Goal: Information Seeking & Learning: Learn about a topic

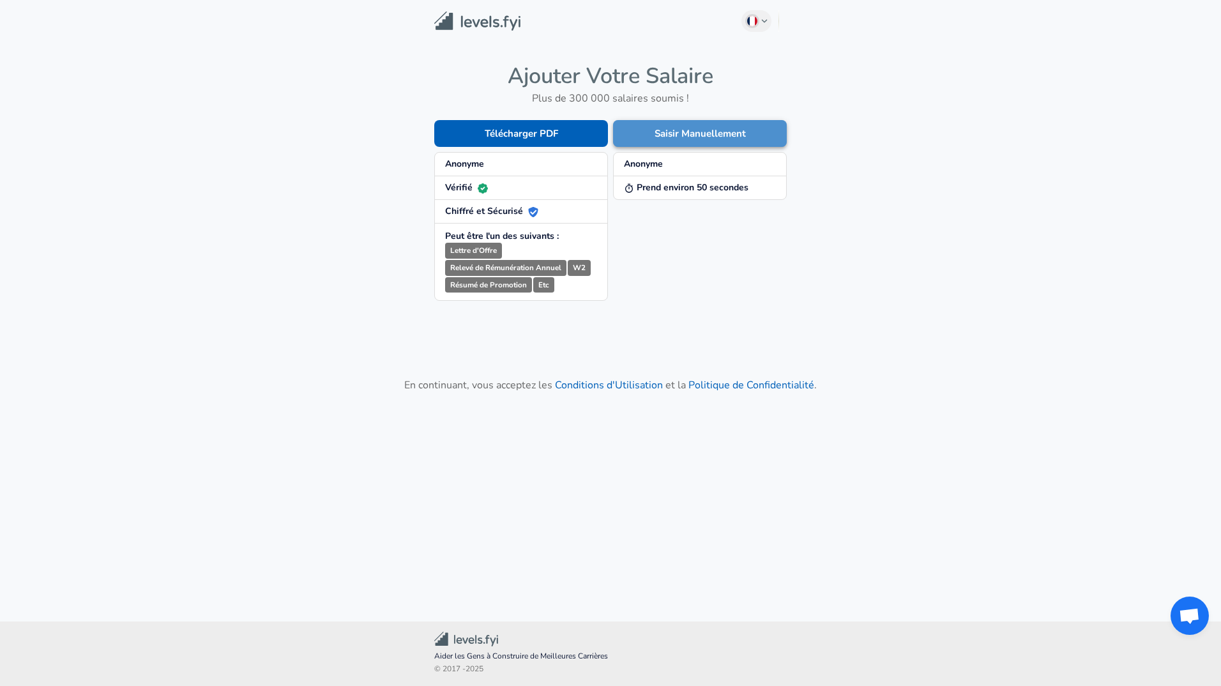
click at [673, 139] on button "Saisir Manuellement" at bounding box center [700, 133] width 174 height 27
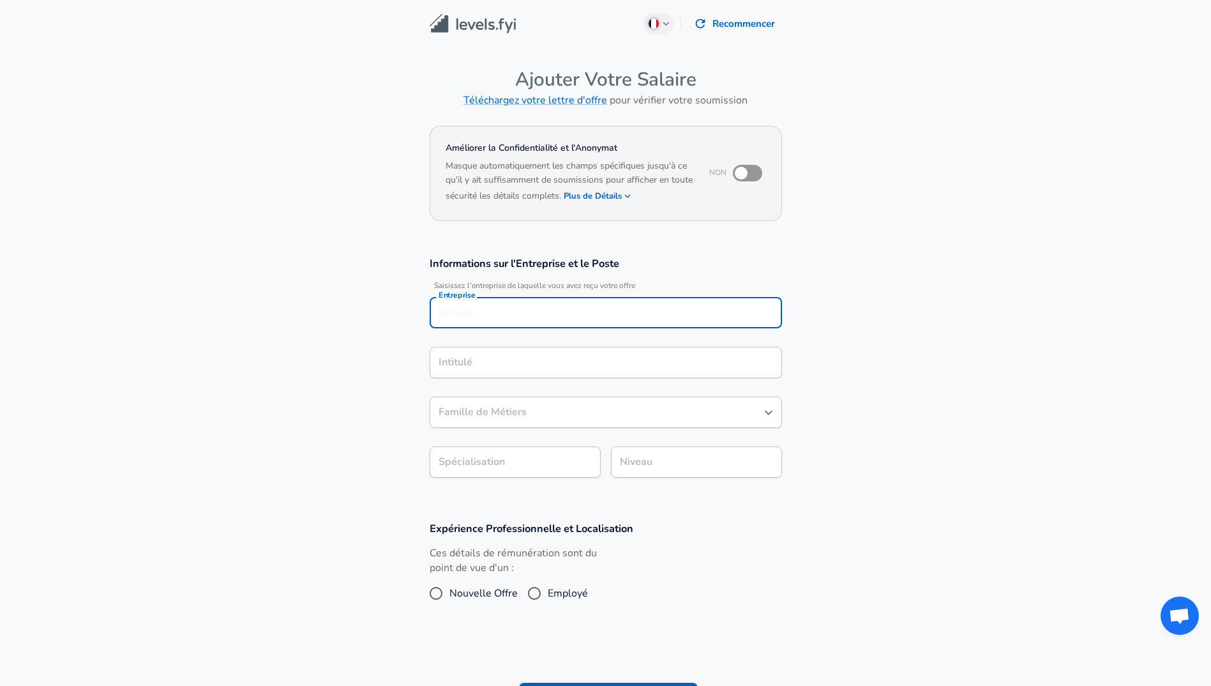
scroll to position [13, 0]
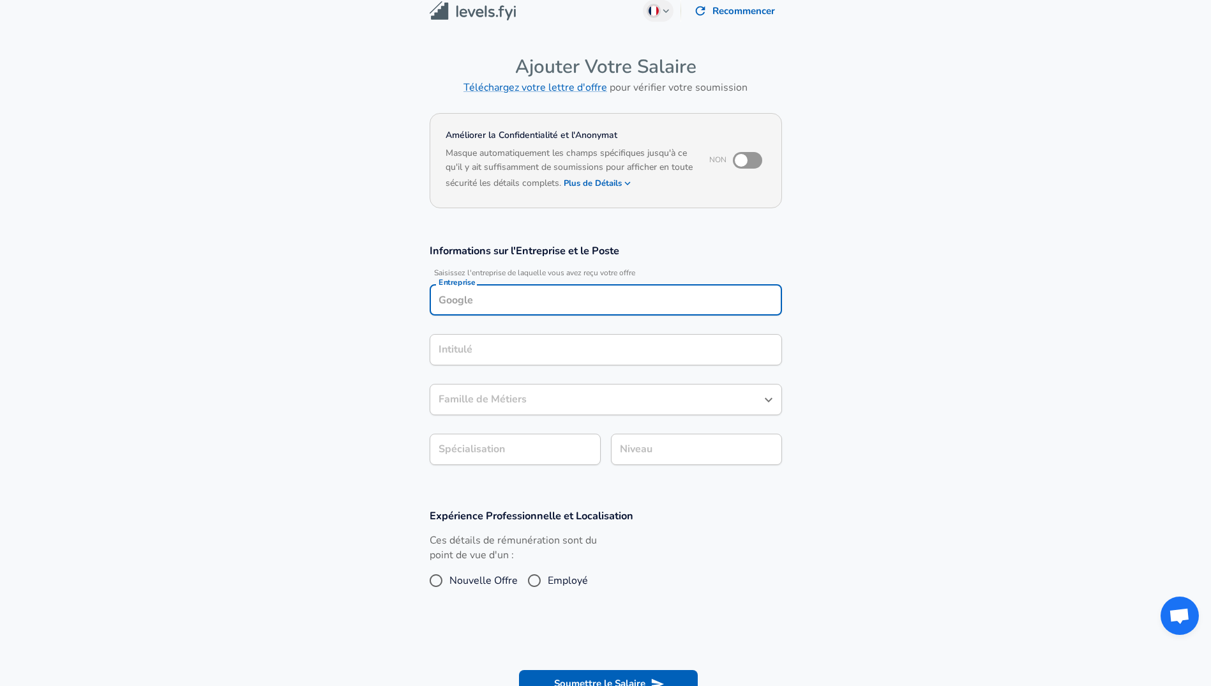
click at [563, 301] on input "Entreprise" at bounding box center [605, 300] width 341 height 20
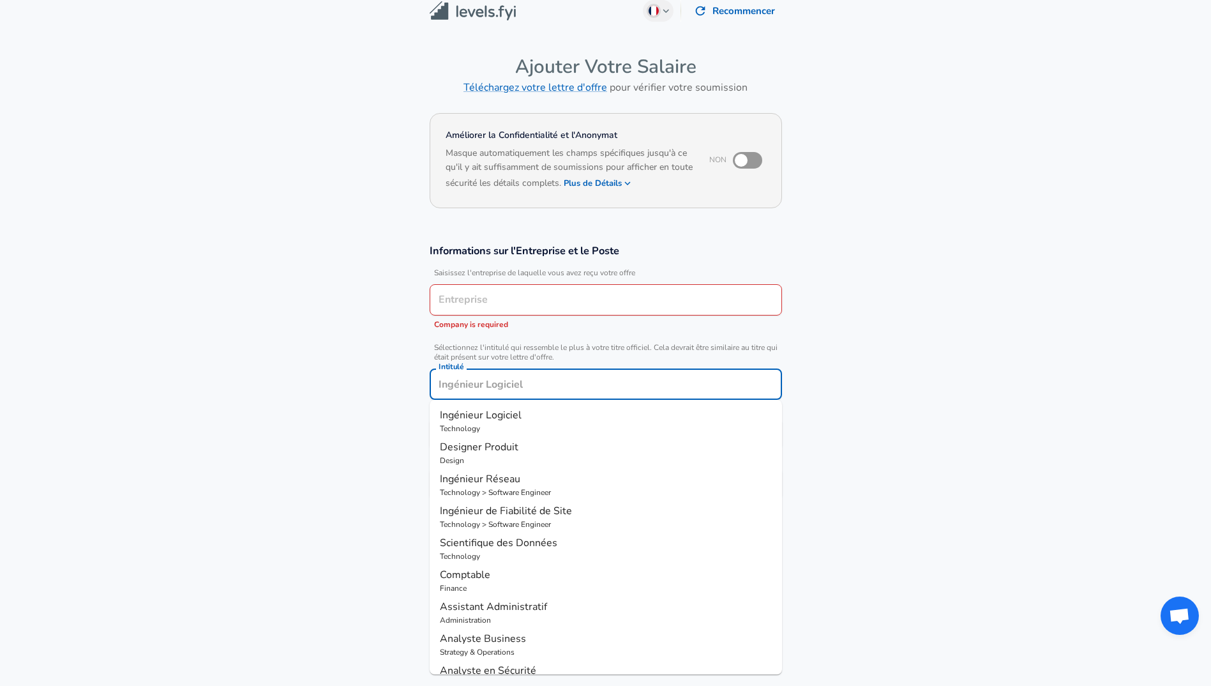
click at [566, 374] on input "Intitulé" at bounding box center [605, 384] width 341 height 20
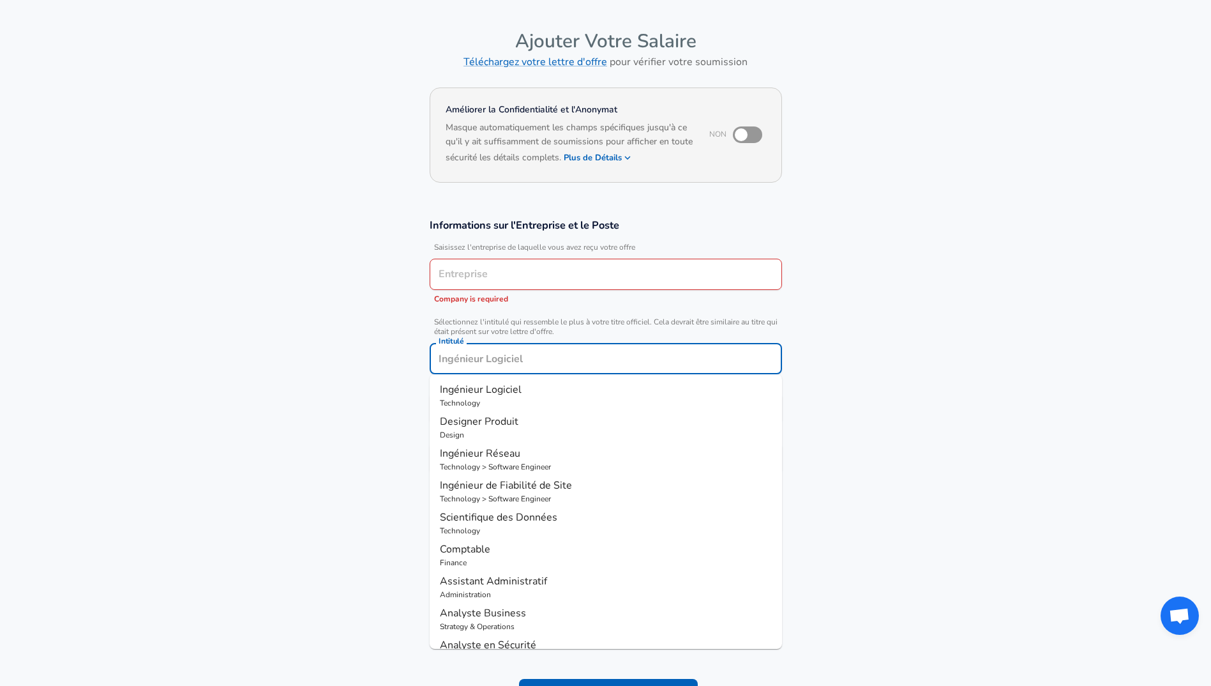
click at [552, 391] on p "Ingénieur Logiciel" at bounding box center [606, 389] width 332 height 15
type input "Ingénieur Logiciel"
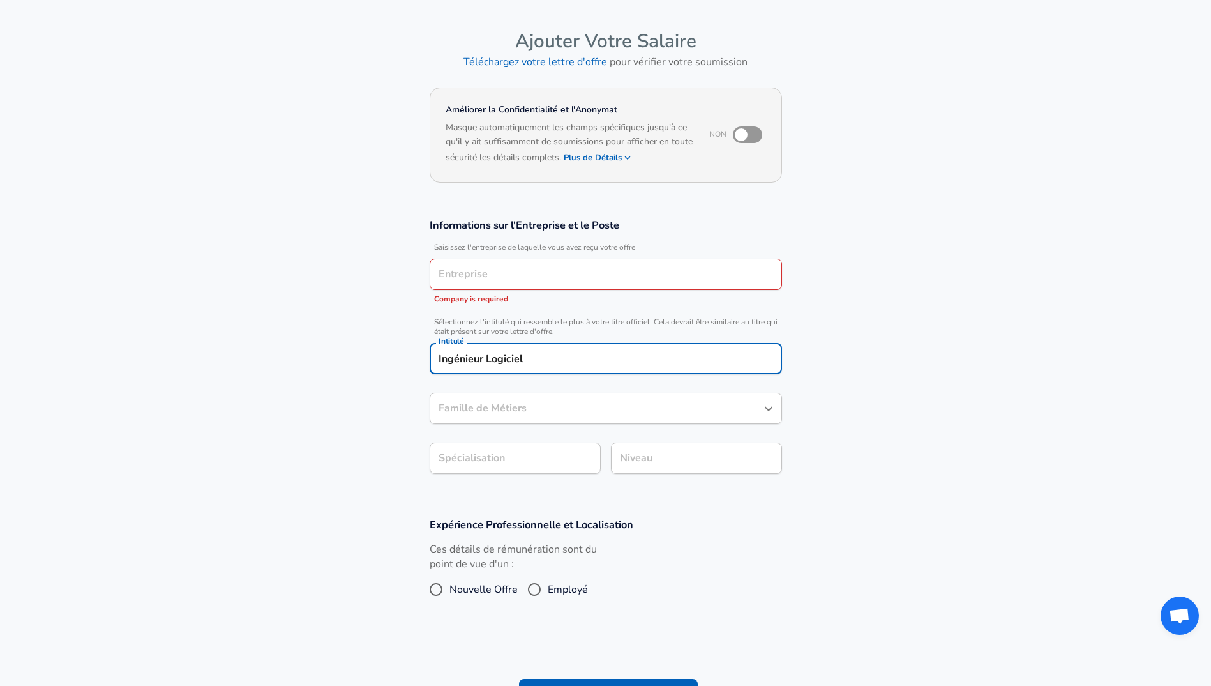
type input "Ingénieur Logiciel"
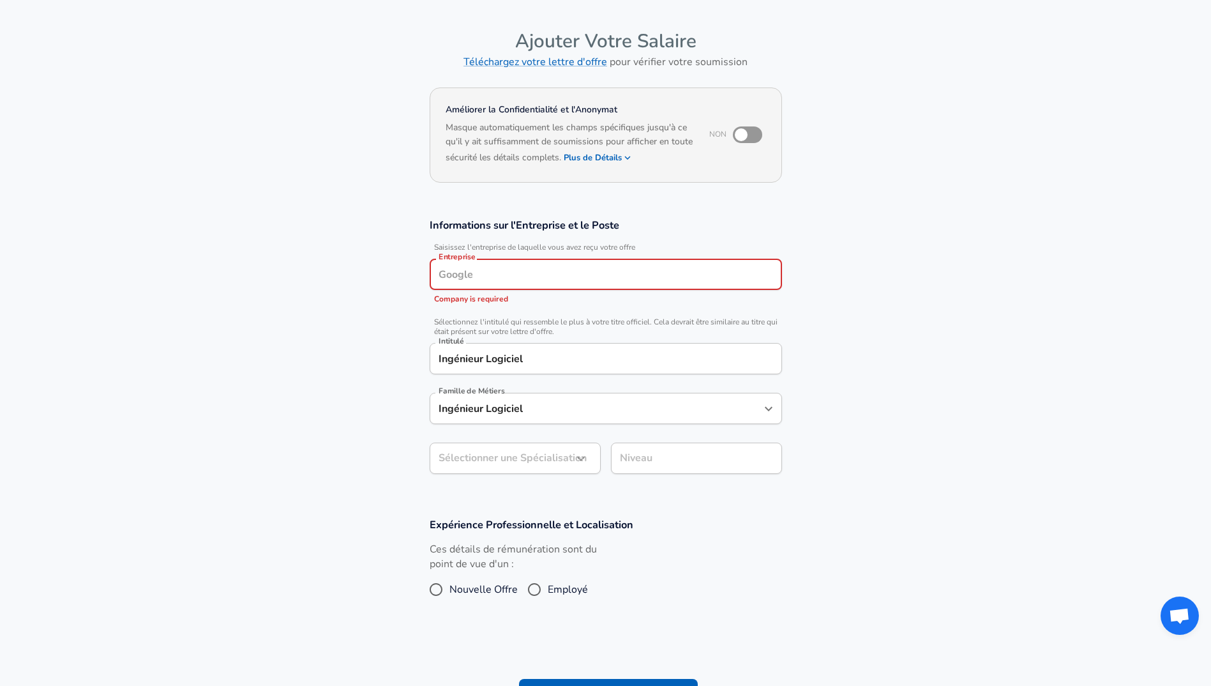
click at [564, 275] on input "Entreprise" at bounding box center [605, 274] width 341 height 20
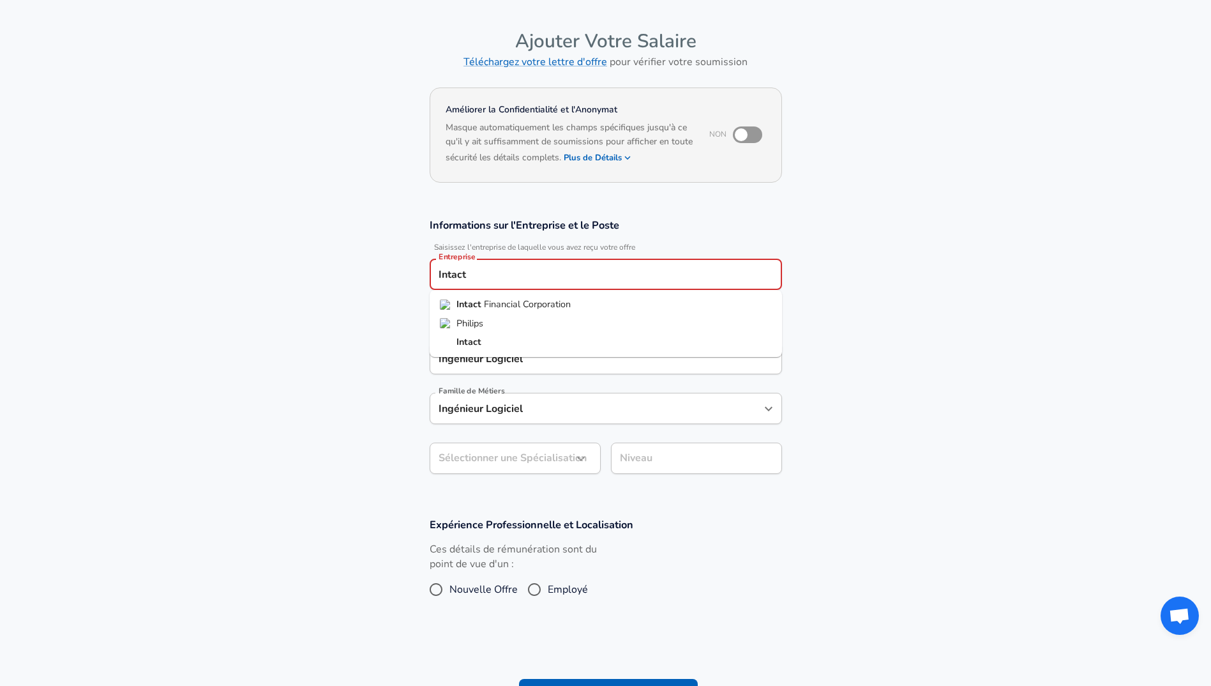
click at [568, 307] on span "Financial Corporation" at bounding box center [527, 304] width 87 height 13
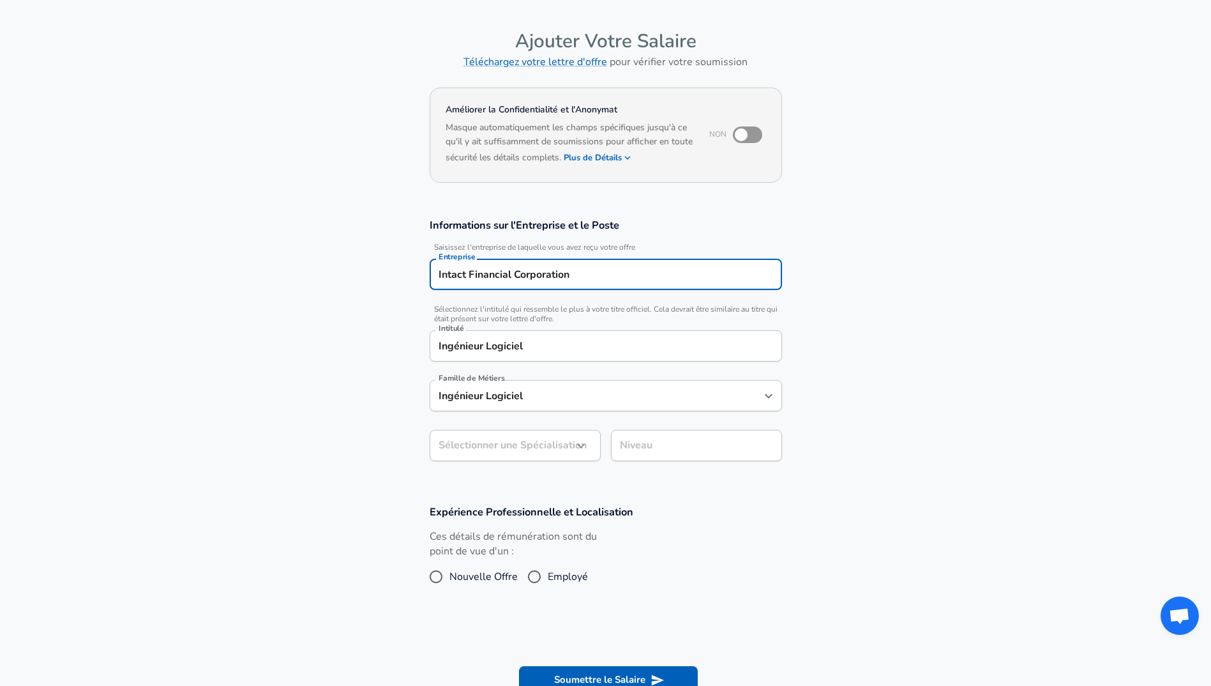
type input "Intact Financial Corporation"
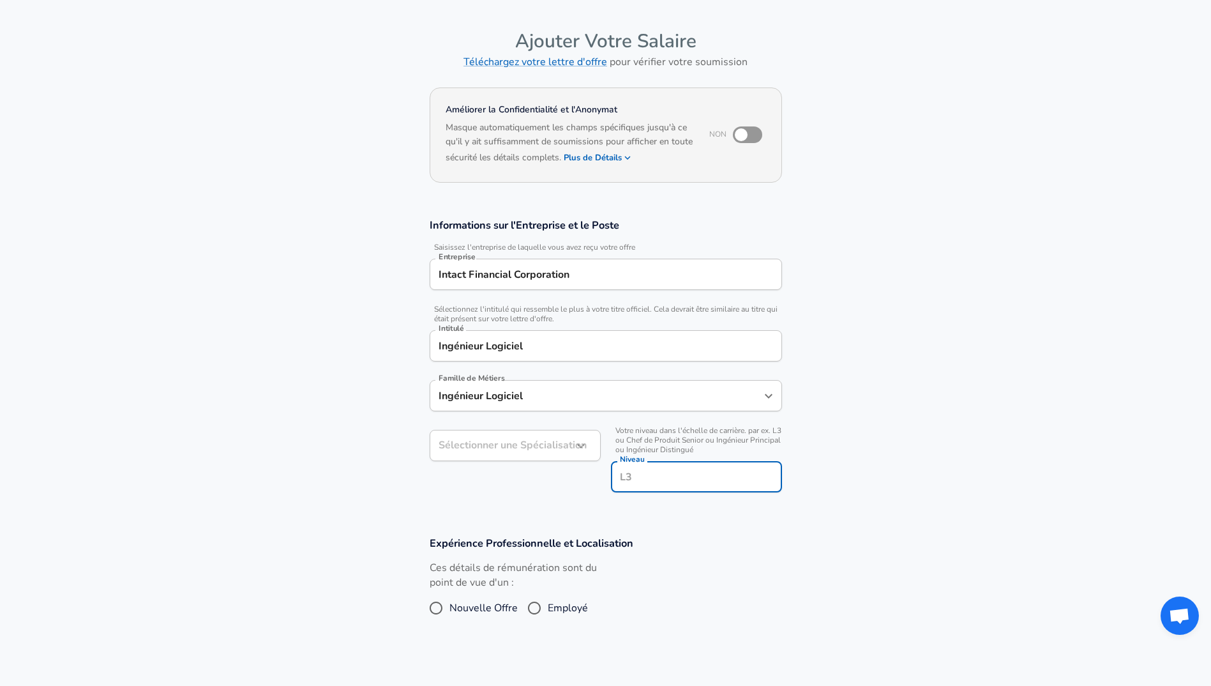
click at [632, 467] on input "Niveau" at bounding box center [697, 477] width 160 height 20
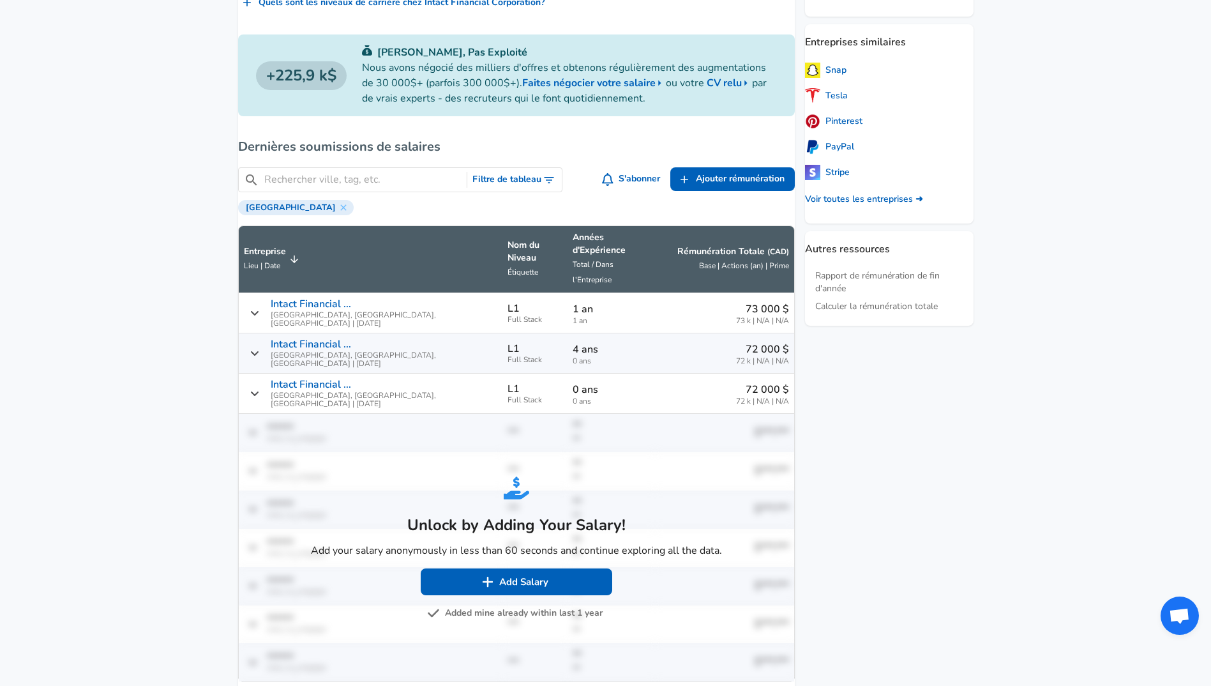
scroll to position [484, 0]
drag, startPoint x: 500, startPoint y: 595, endPoint x: 477, endPoint y: 589, distance: 23.9
click at [477, 605] on button "Added mine already within last 1 year" at bounding box center [516, 613] width 173 height 16
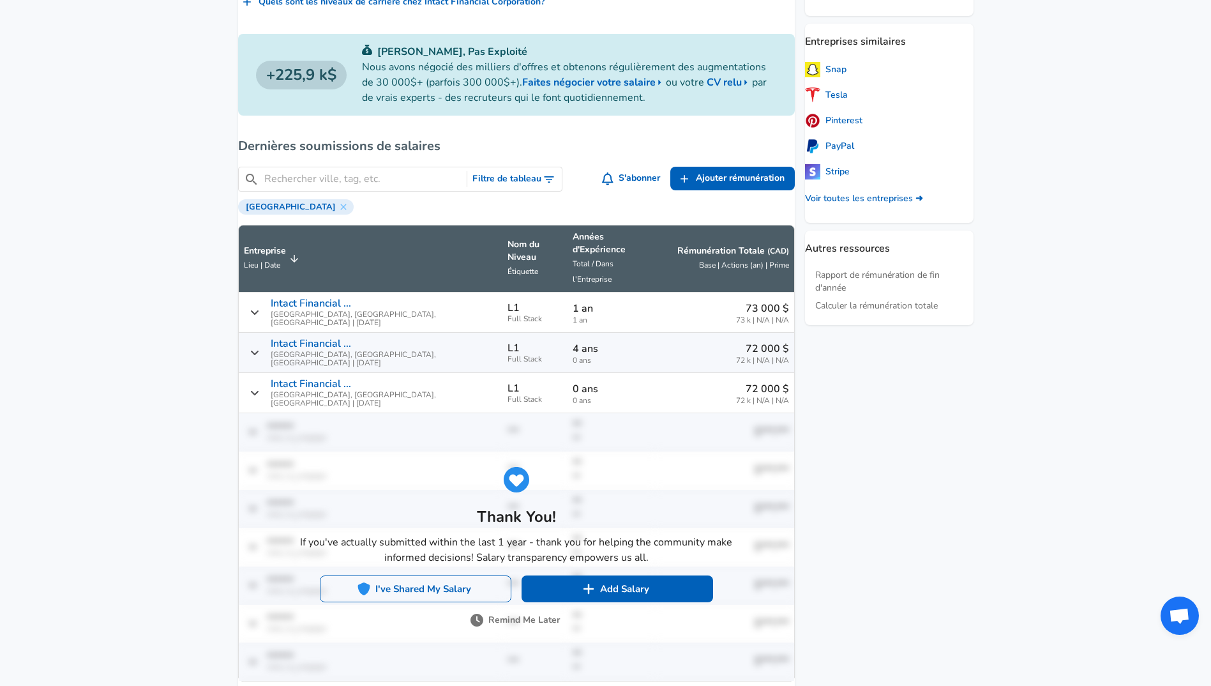
click at [448, 575] on button "I've Shared My Salary" at bounding box center [416, 588] width 192 height 27
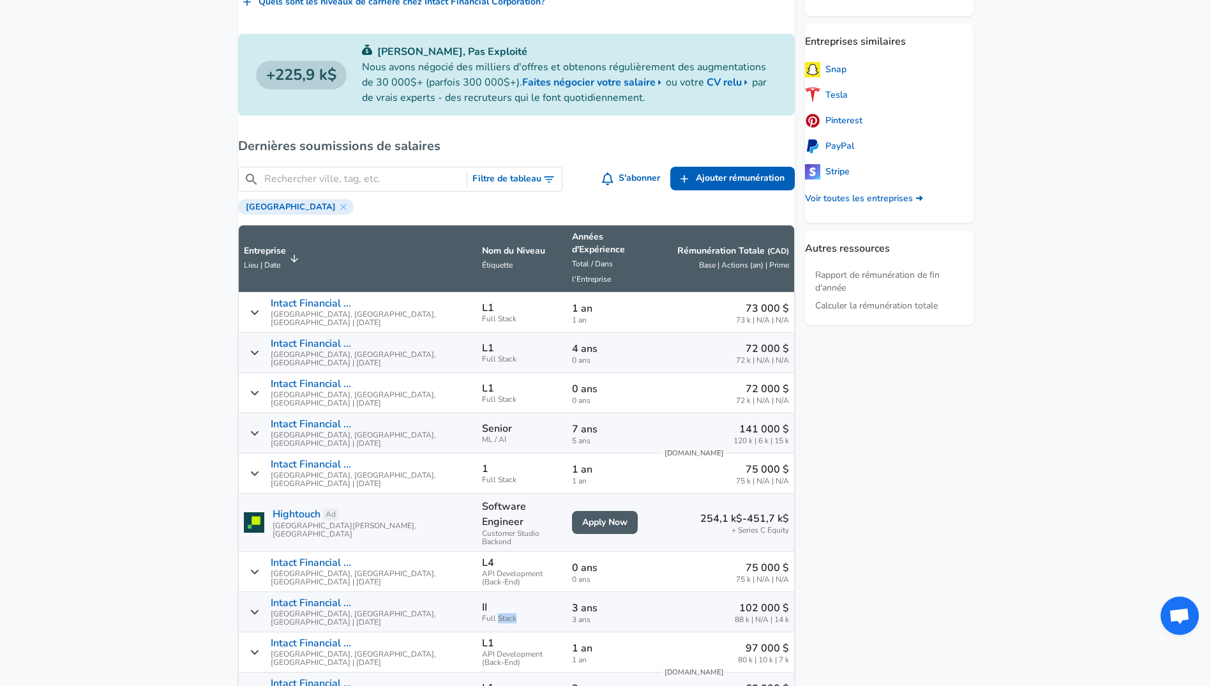
click at [482, 614] on span "Full Stack" at bounding box center [521, 618] width 79 height 8
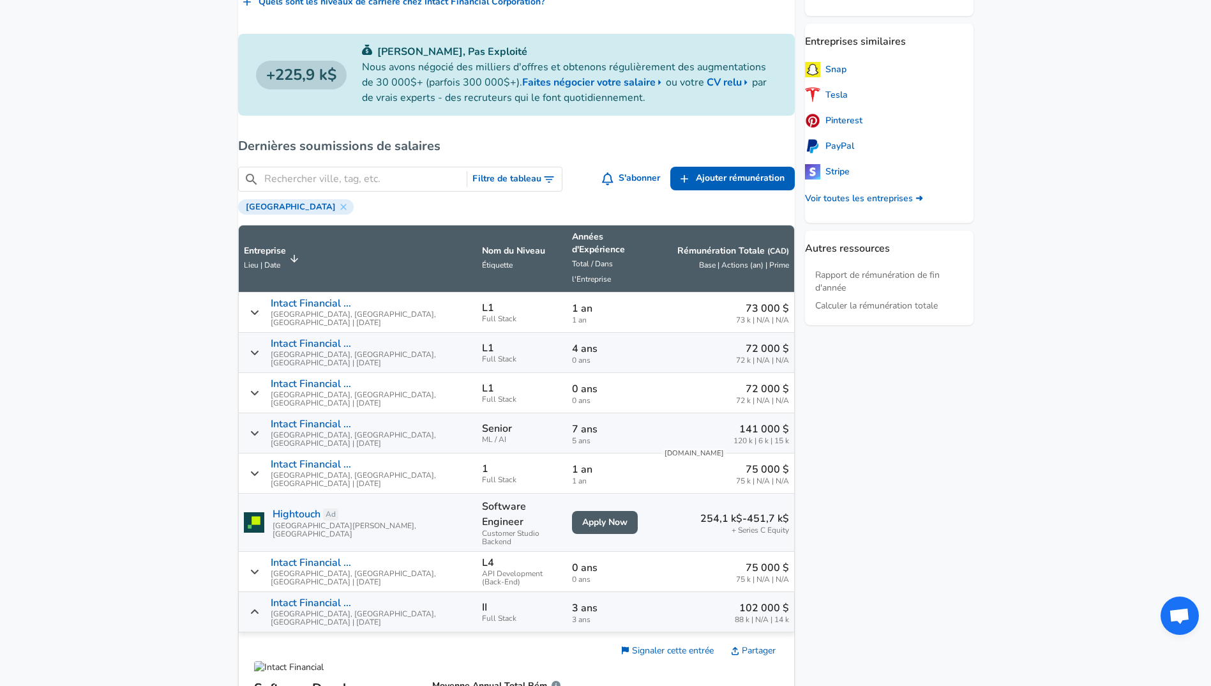
click at [267, 597] on div "Intact Financial ... [GEOGRAPHIC_DATA], [GEOGRAPHIC_DATA], [GEOGRAPHIC_DATA] | …" at bounding box center [358, 611] width 229 height 29
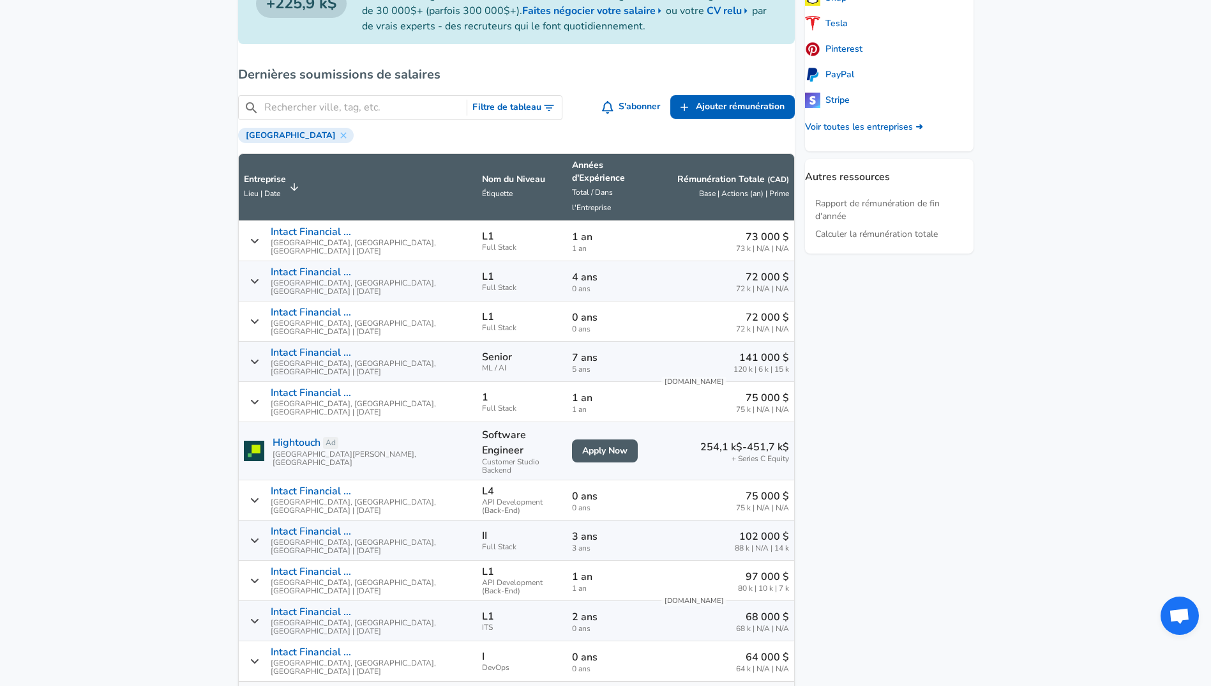
scroll to position [556, 0]
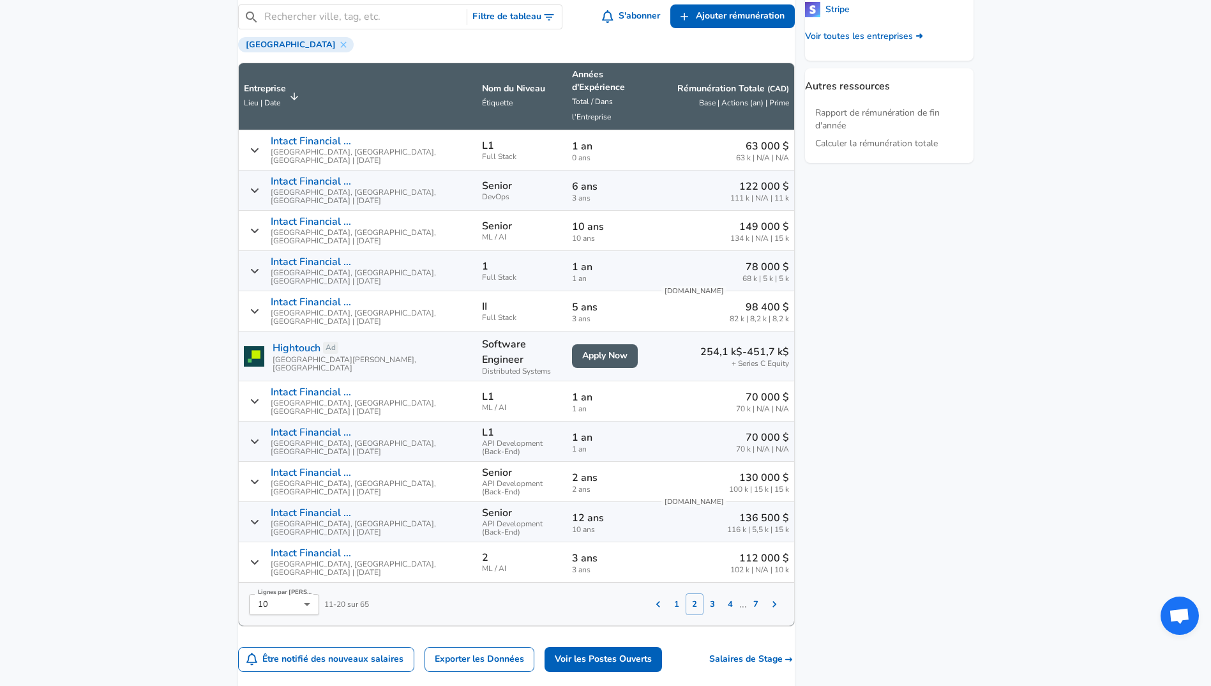
scroll to position [646, 0]
click at [704, 594] on button "3" at bounding box center [713, 605] width 18 height 22
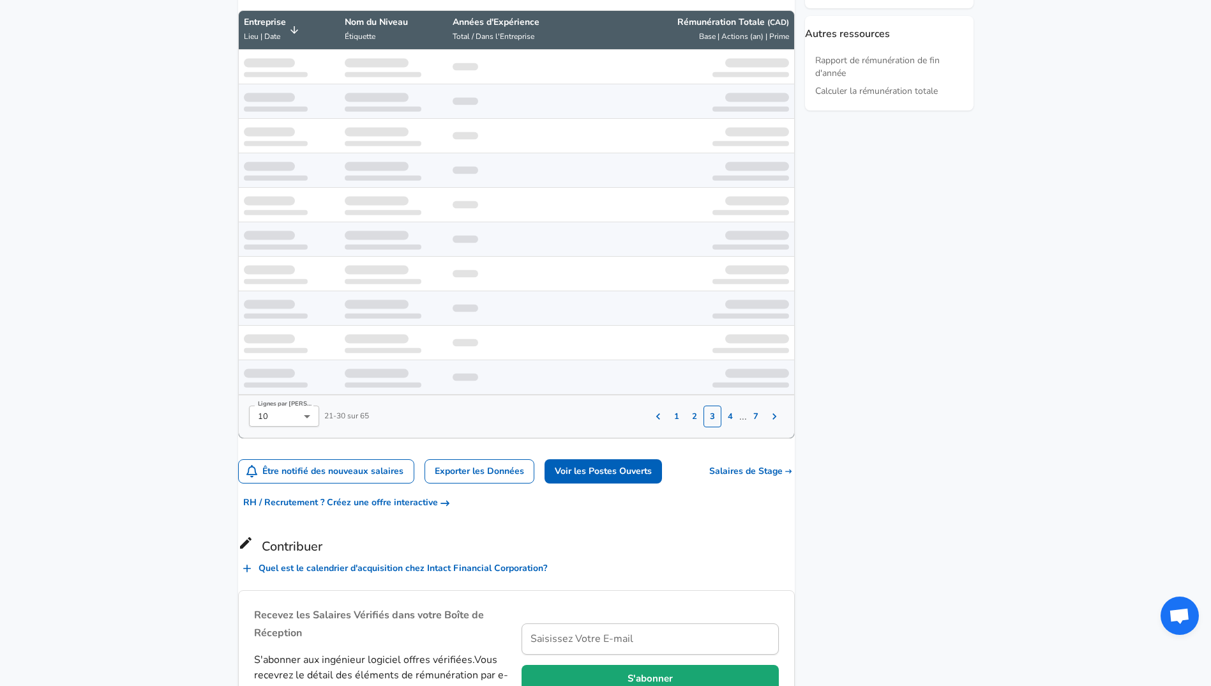
scroll to position [713, 0]
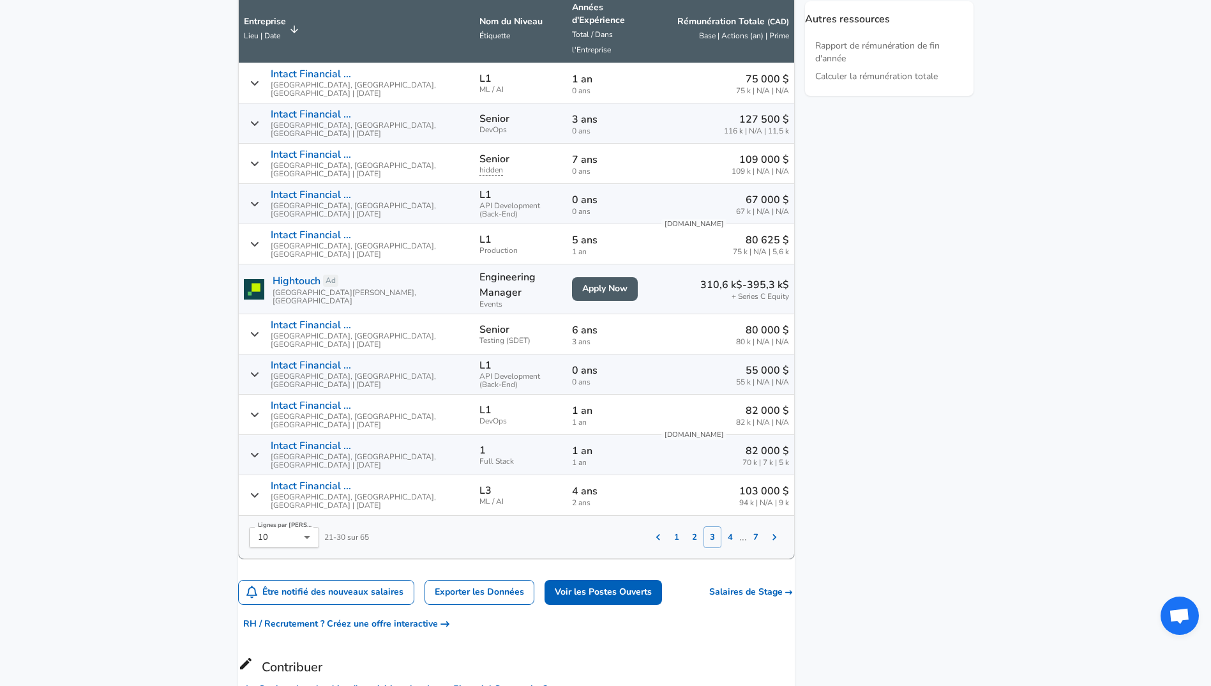
click at [721, 526] on button "4" at bounding box center [730, 537] width 18 height 22
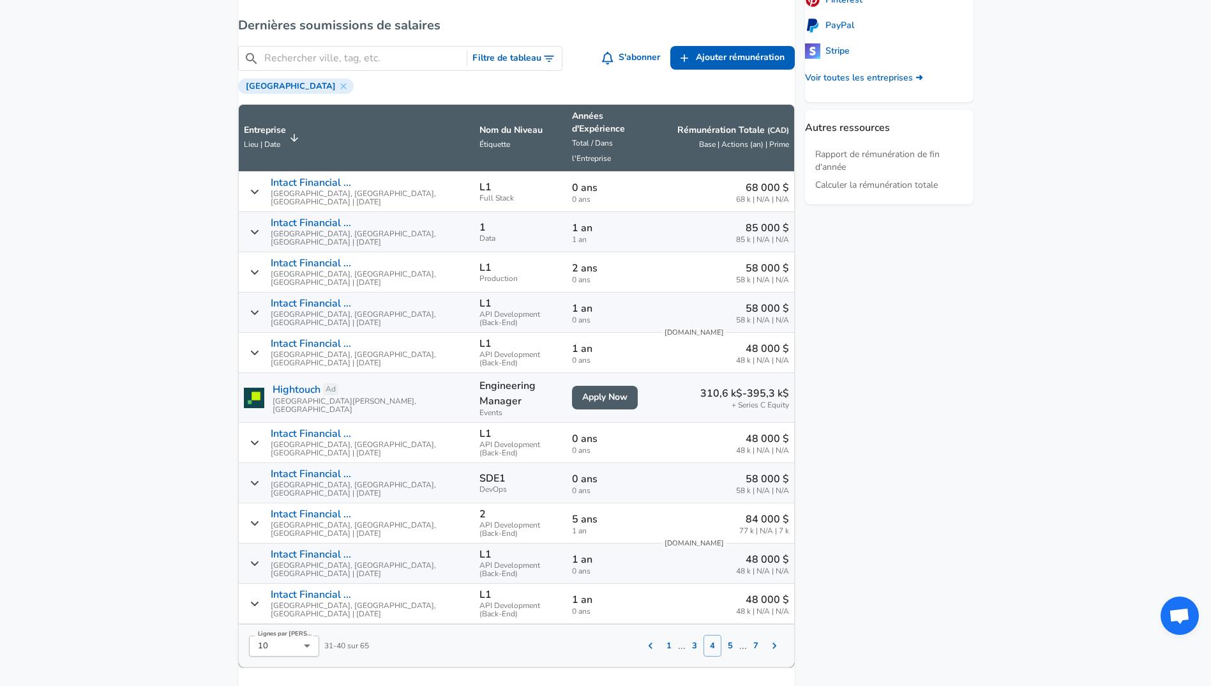
scroll to position [575, 0]
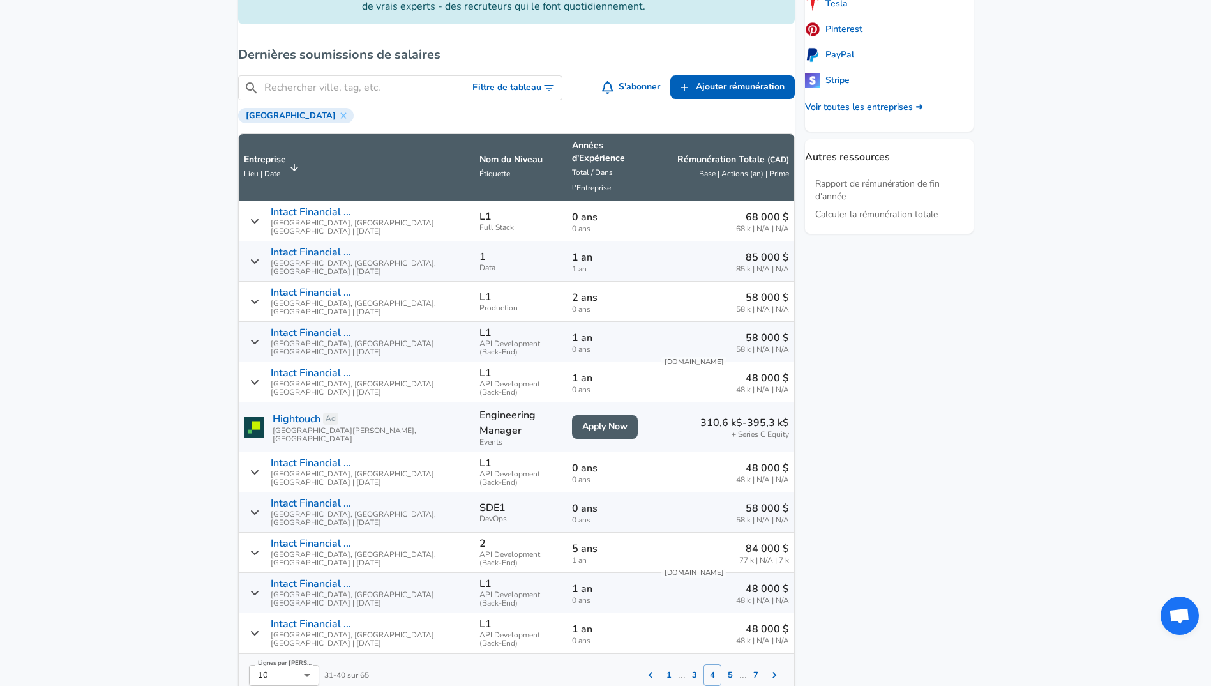
click at [363, 96] on input "Rechercher ville, tag, etc." at bounding box center [363, 88] width 198 height 16
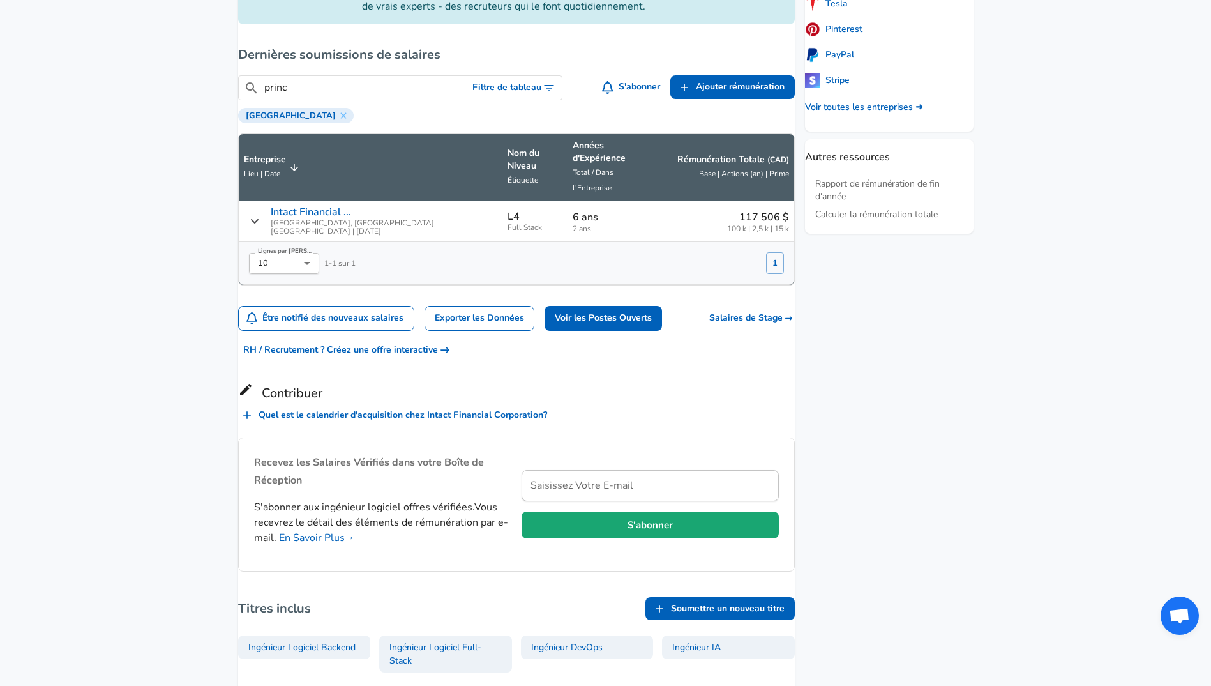
click at [258, 219] on icon "Soumissions de Salaires" at bounding box center [254, 221] width 8 height 4
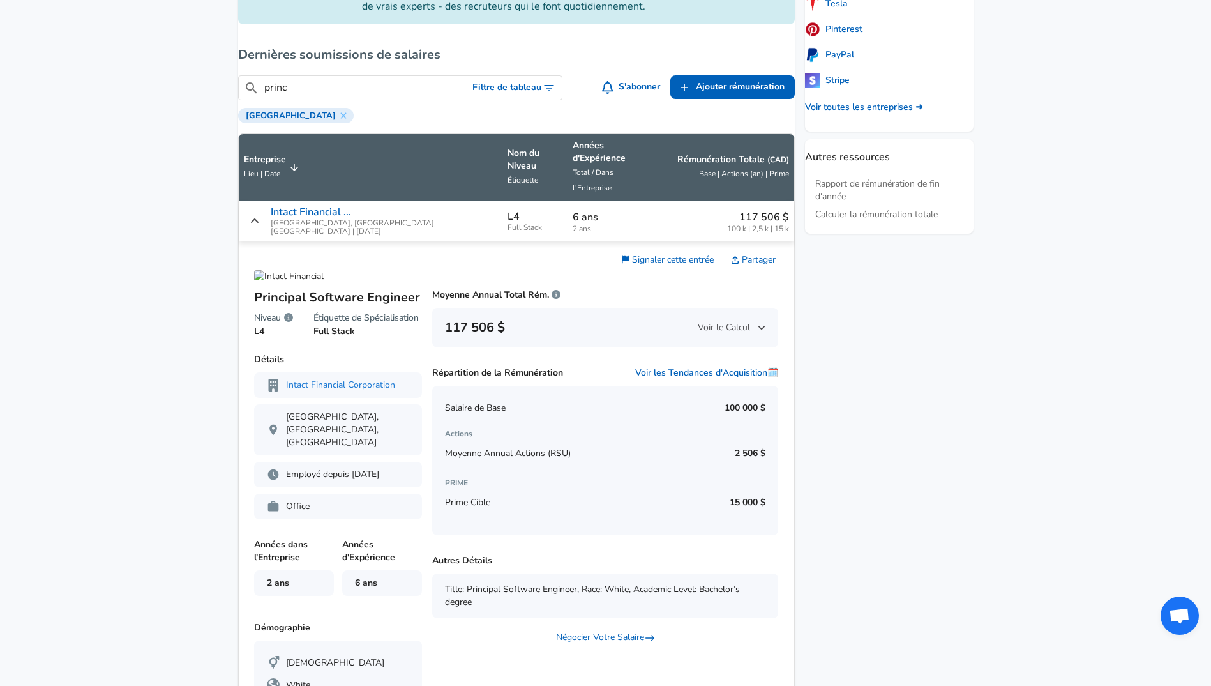
click at [258, 218] on icon "Soumissions de Salaires" at bounding box center [254, 220] width 8 height 4
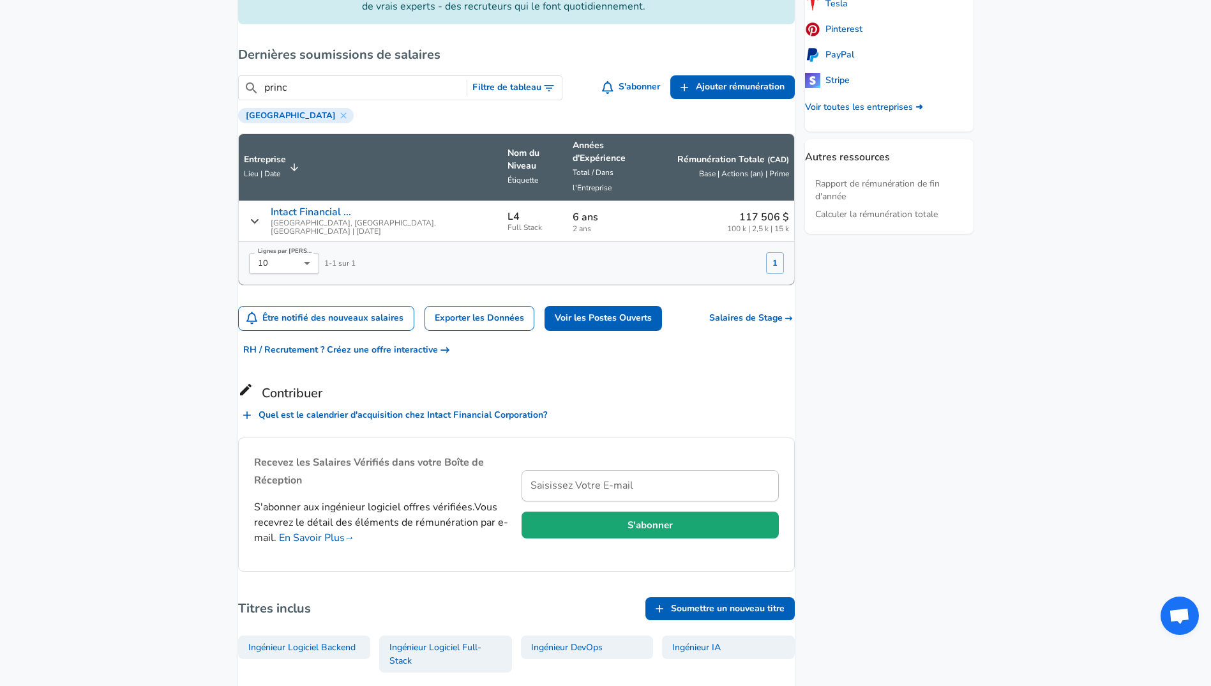
drag, startPoint x: 359, startPoint y: 99, endPoint x: 224, endPoint y: 99, distance: 135.4
click at [224, 99] on div "Levels FYI Logo Salaires Ingénieur Logiciel Tous les salaires Ingénieur Logicie…" at bounding box center [606, 189] width 766 height 1185
type input "speci"
click at [259, 216] on icon "Soumissions de Salaires" at bounding box center [254, 221] width 9 height 10
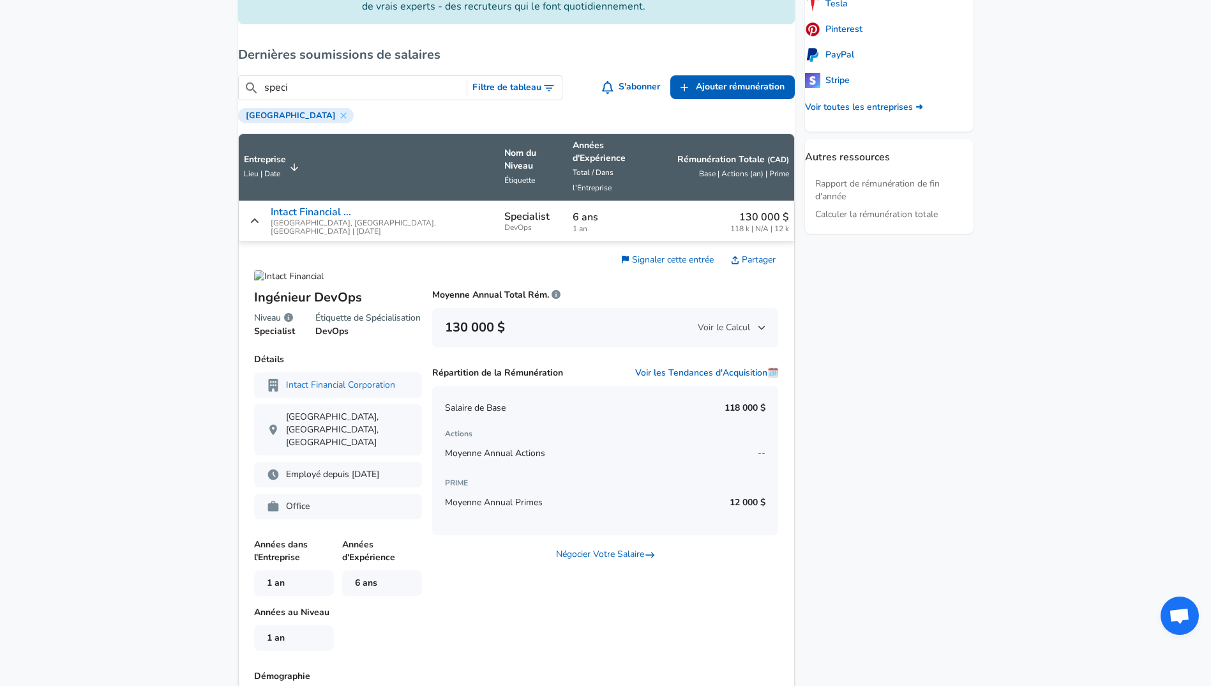
click at [259, 216] on icon "Soumissions de Salaires" at bounding box center [254, 221] width 9 height 10
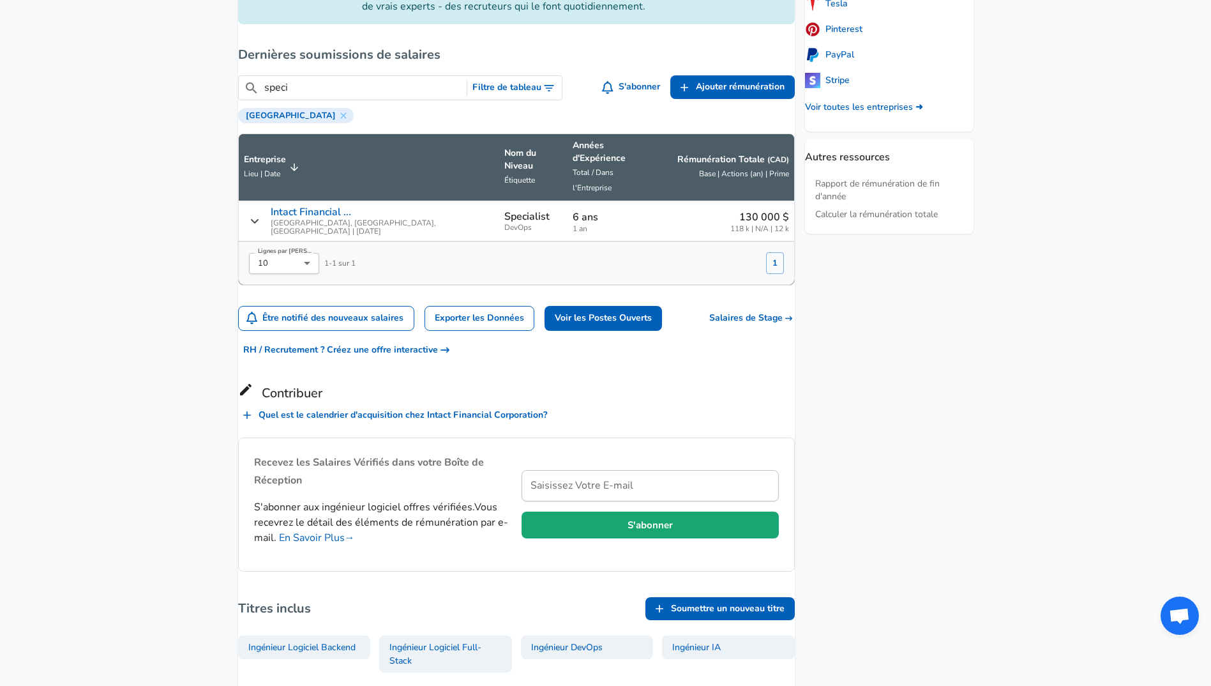
drag, startPoint x: 365, startPoint y: 108, endPoint x: 248, endPoint y: 108, distance: 117.5
click at [248, 108] on div "​ speci Filtre de tableau S'abonner Ajouter Ajouter rémun. Ajouter rémunération…" at bounding box center [511, 94] width 567 height 58
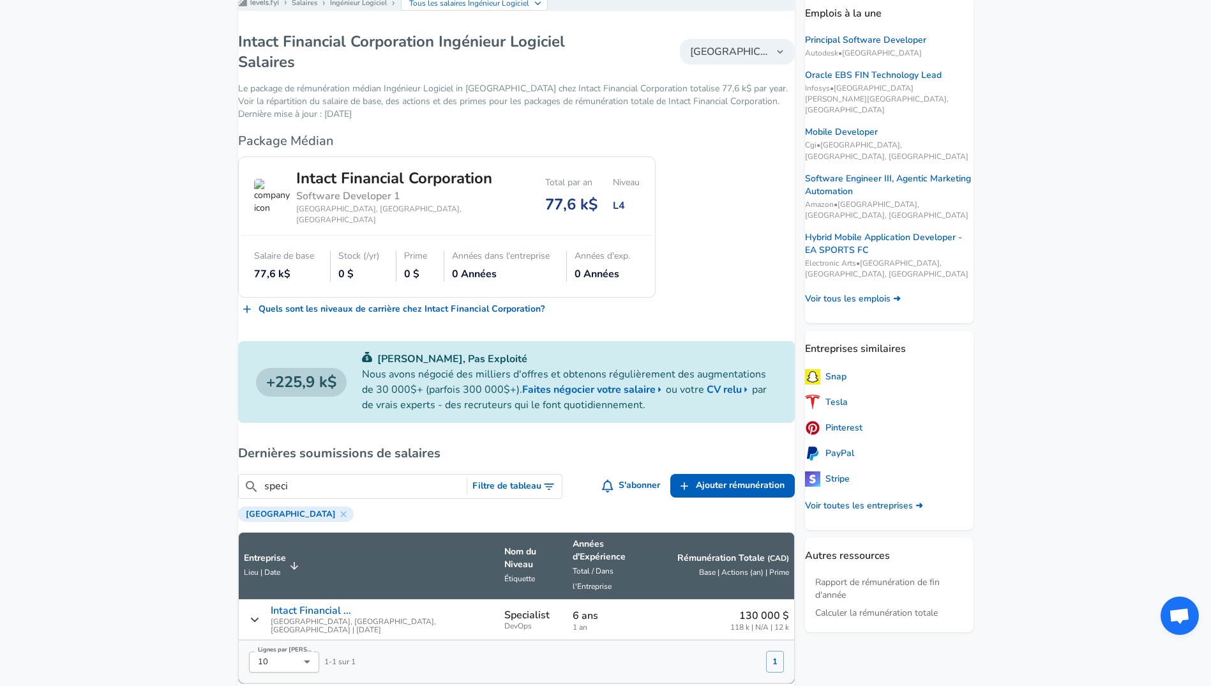
scroll to position [170, 0]
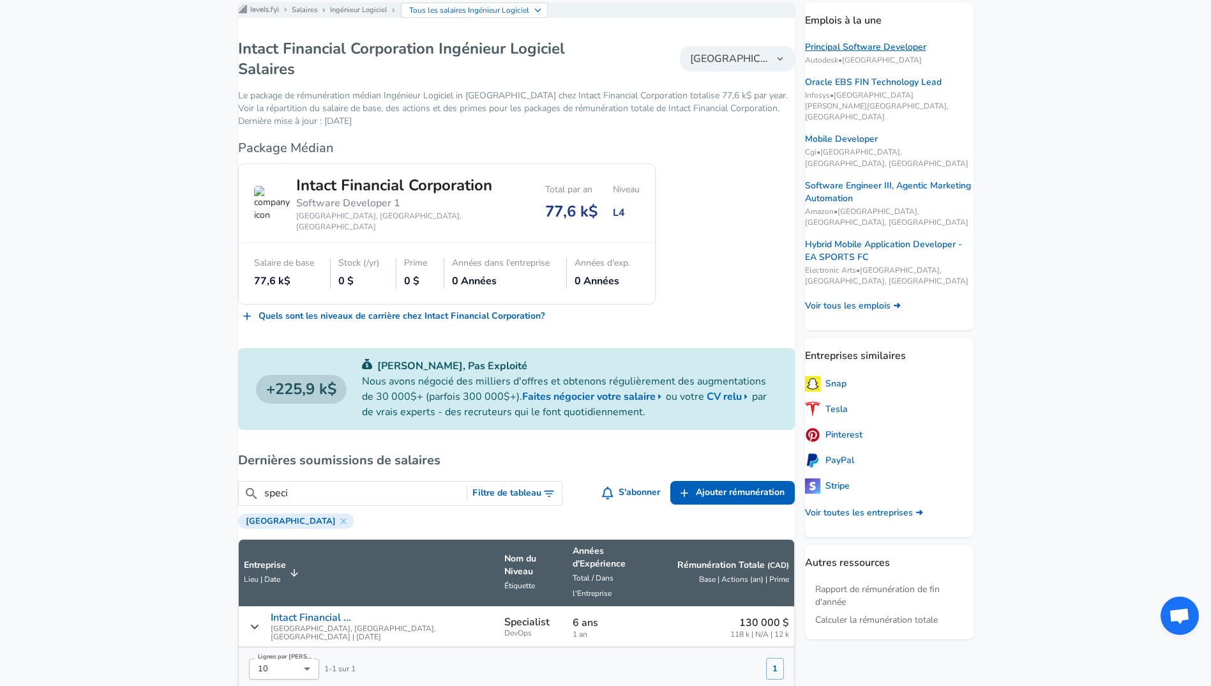
click at [861, 46] on link "Principal Software Developer" at bounding box center [865, 47] width 121 height 13
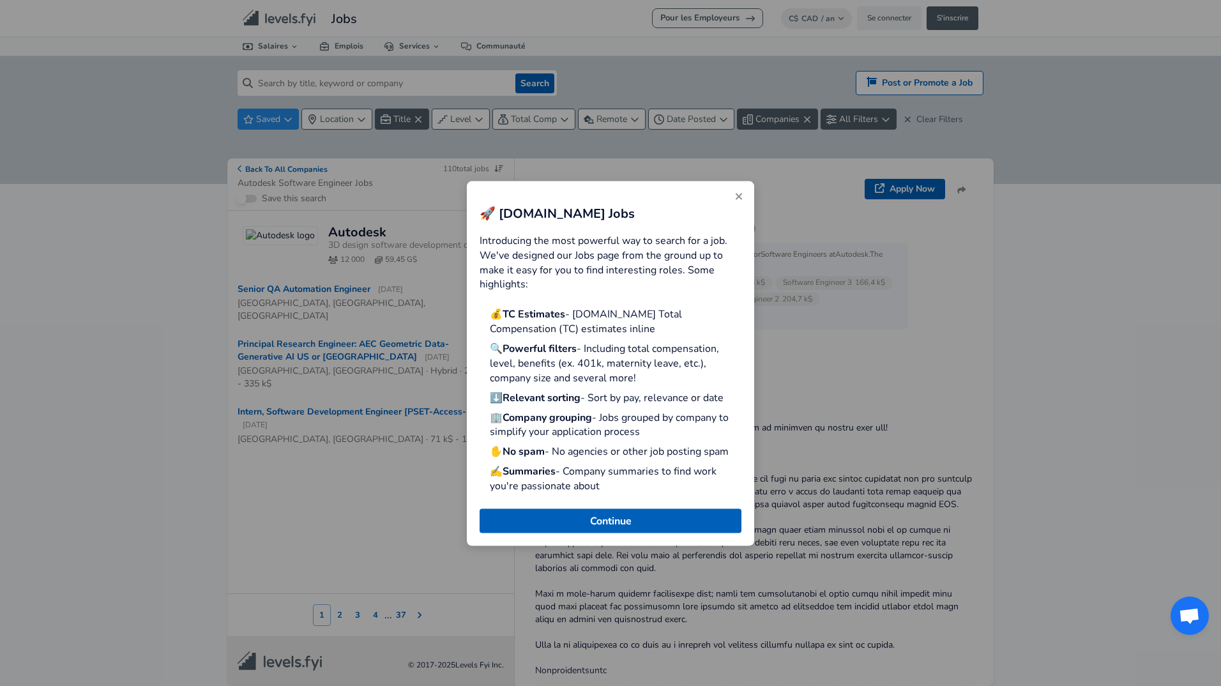
click at [738, 197] on icon "Close" at bounding box center [739, 196] width 6 height 6
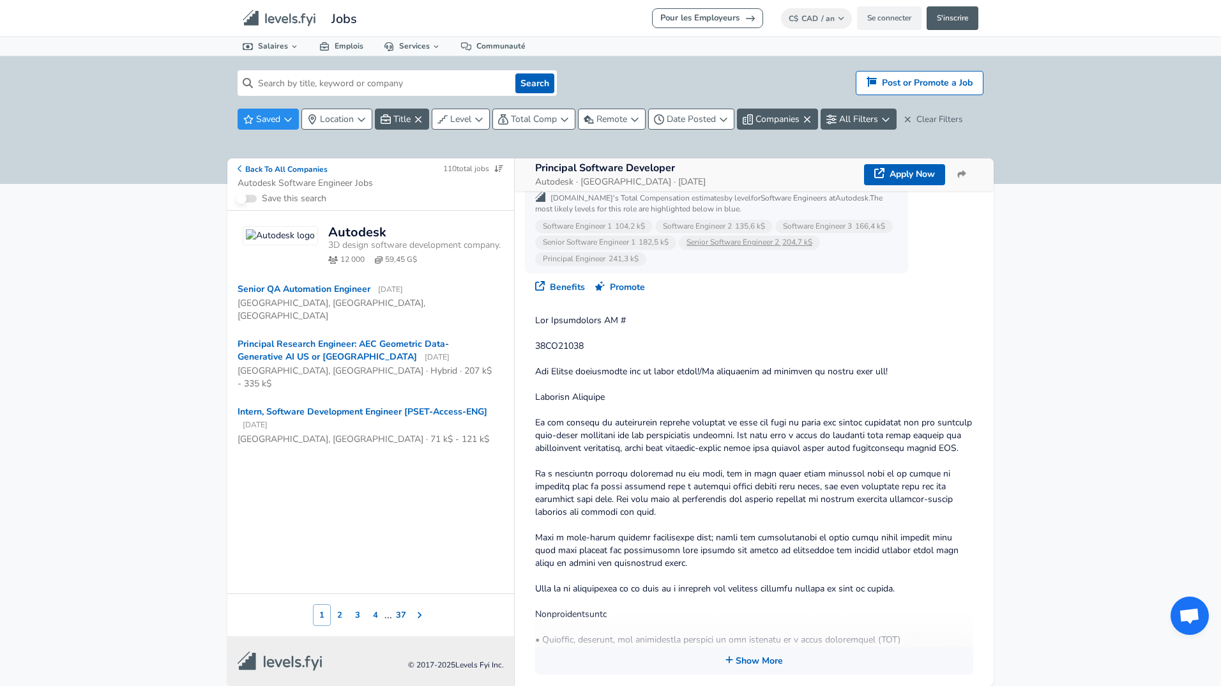
scroll to position [250, 0]
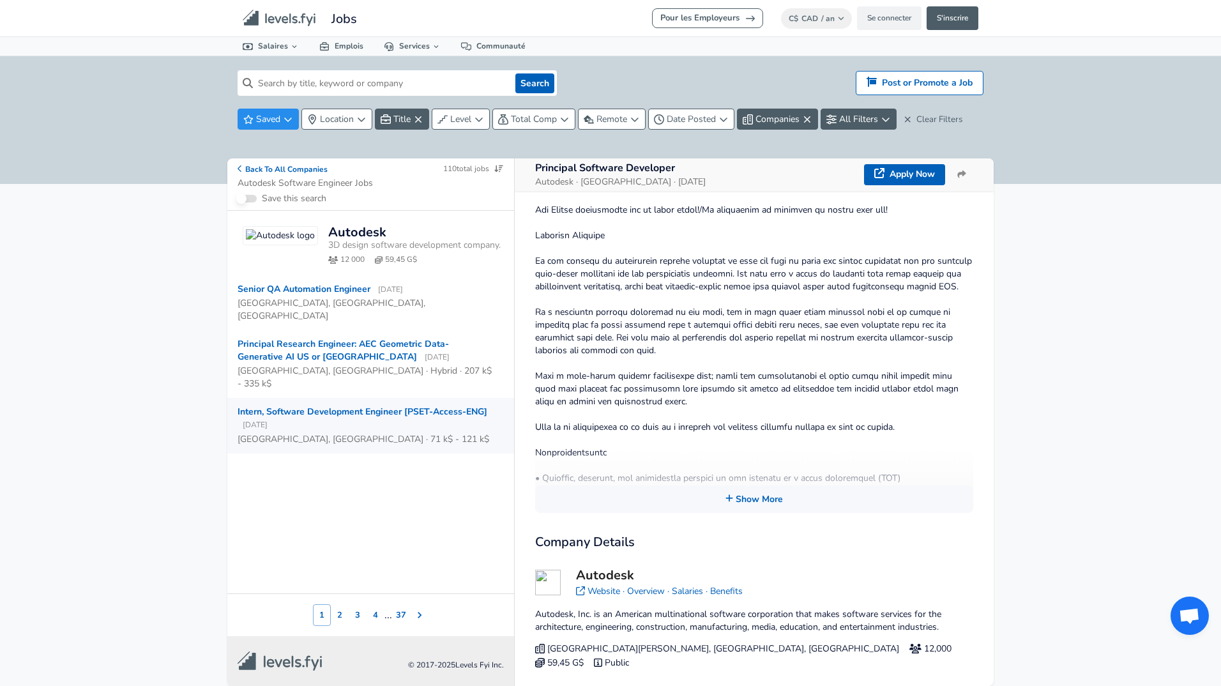
click at [450, 405] on div "Intern, Software Development Engineer [PSET-Access-ENG] [DATE]" at bounding box center [366, 418] width 256 height 26
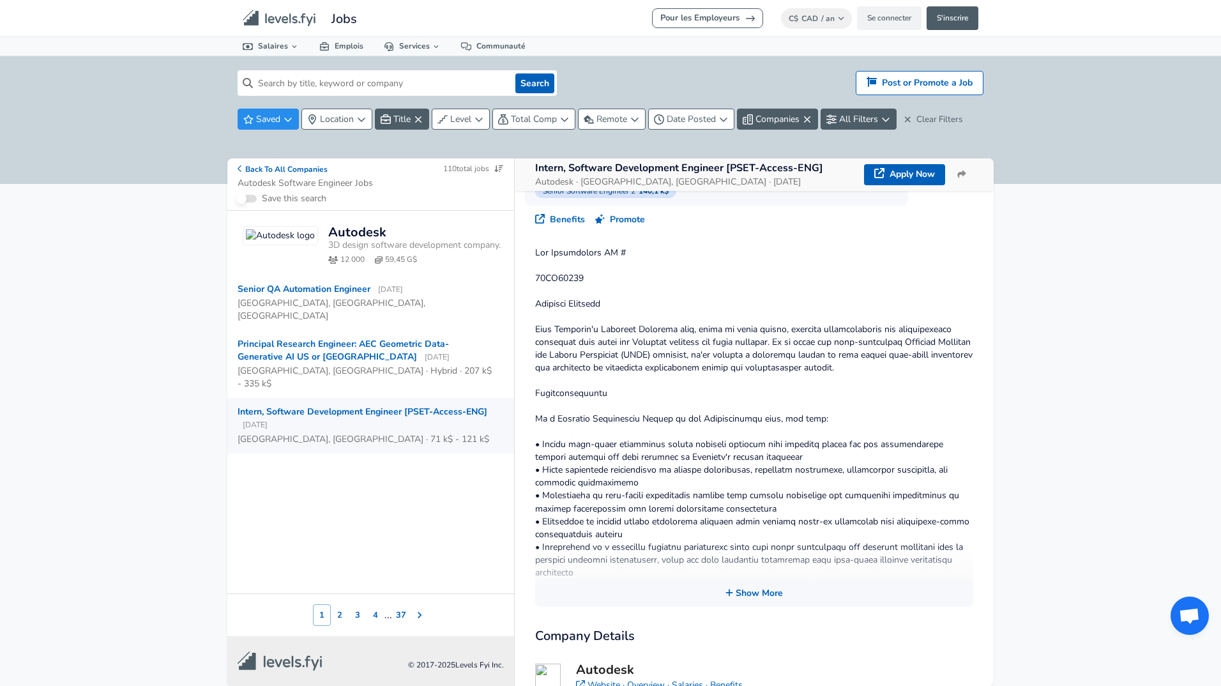
scroll to position [162, 0]
click at [748, 589] on button "Show More" at bounding box center [754, 591] width 438 height 27
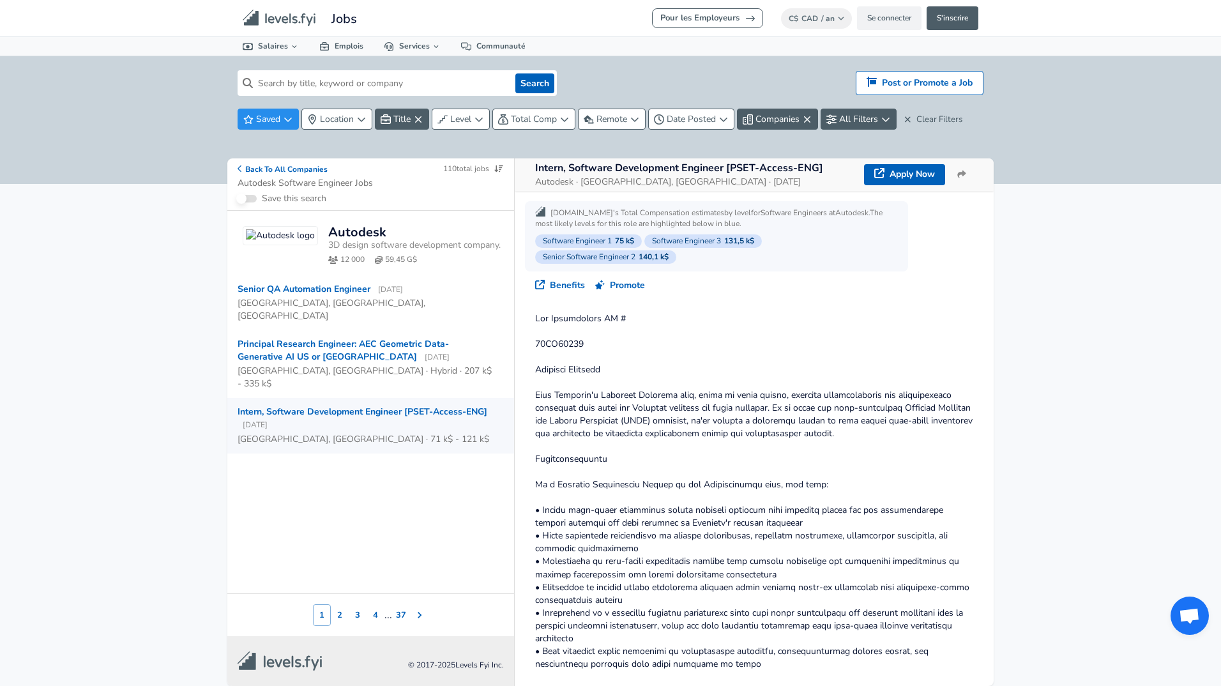
scroll to position [0, 0]
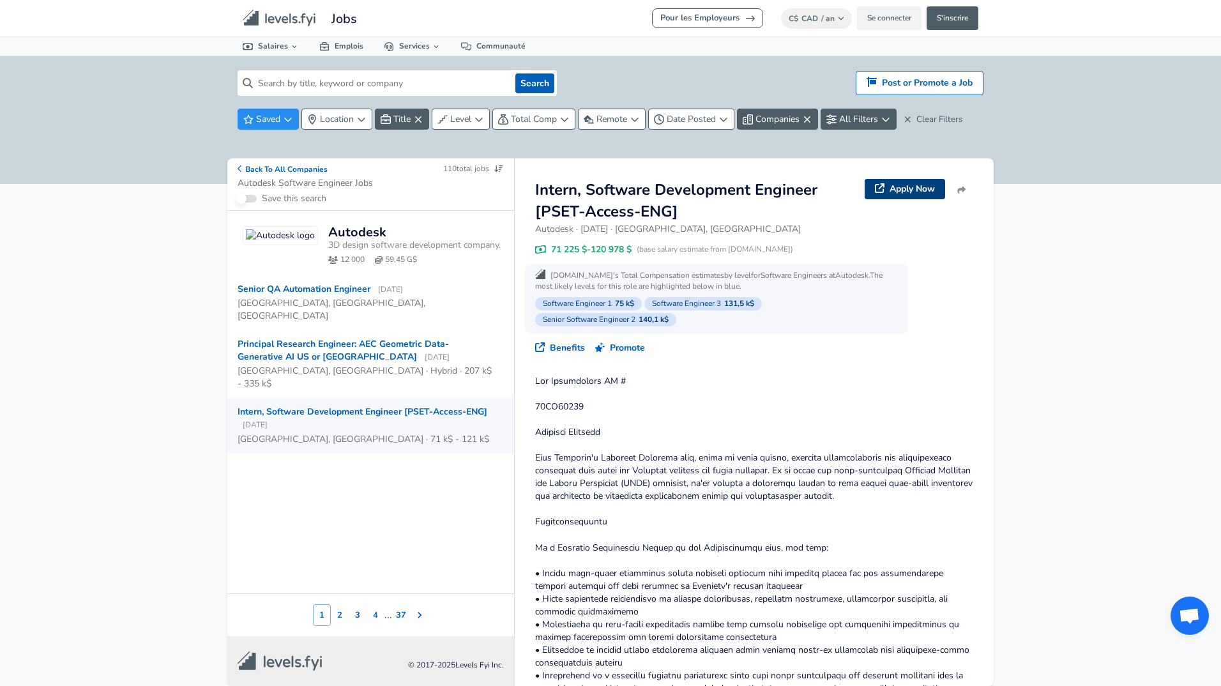
click at [889, 183] on link "Apply Now" at bounding box center [905, 189] width 80 height 20
